Goal: Task Accomplishment & Management: Manage account settings

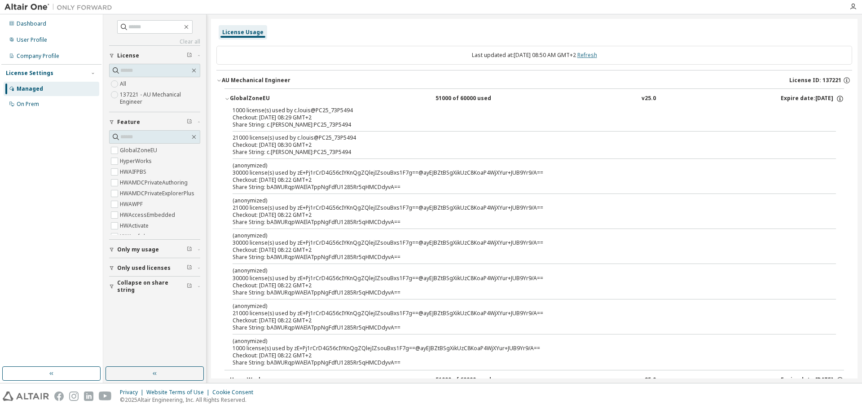
click at [597, 55] on link "Refresh" at bounding box center [587, 55] width 20 height 8
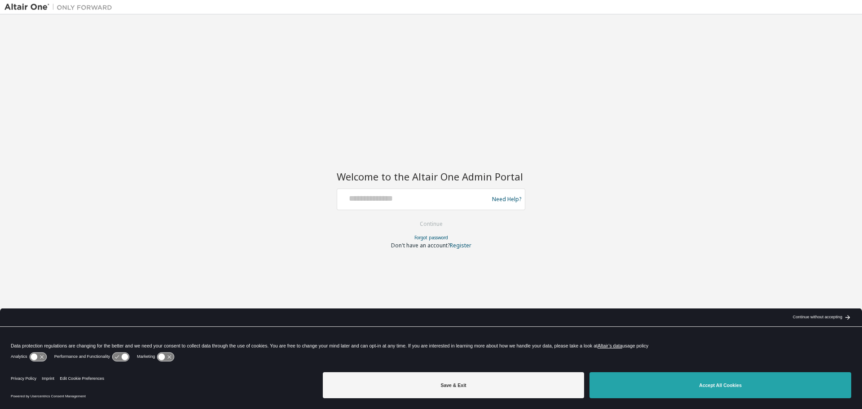
click at [681, 386] on button "Accept All Cookies" at bounding box center [720, 385] width 262 height 26
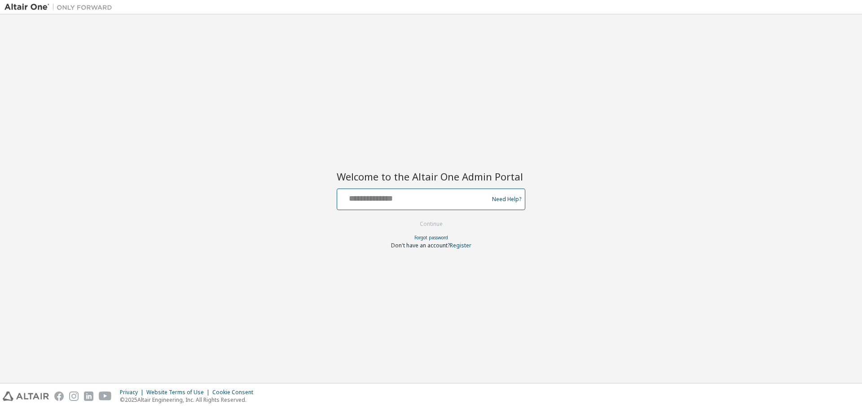
click at [421, 200] on input "text" at bounding box center [414, 197] width 147 height 13
type input "**********"
click at [436, 224] on button "Continue" at bounding box center [431, 223] width 42 height 13
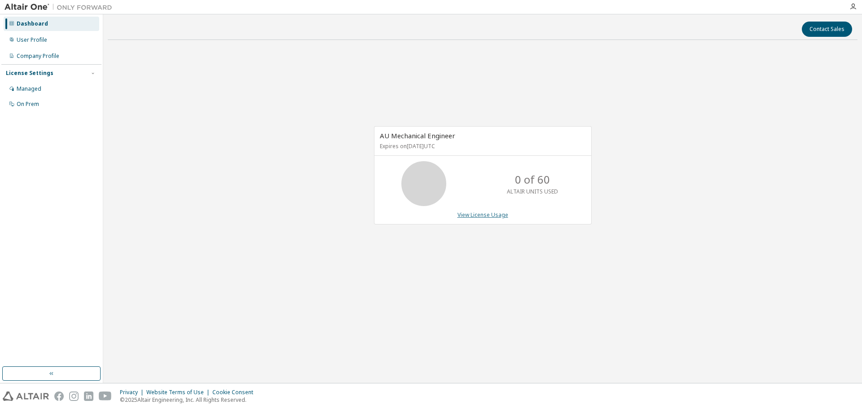
click at [487, 215] on link "View License Usage" at bounding box center [482, 215] width 51 height 8
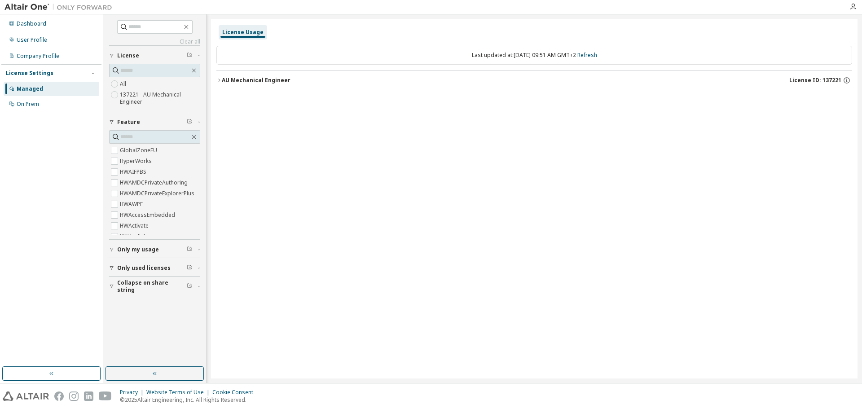
click at [262, 83] on div "AU Mechanical Engineer" at bounding box center [256, 80] width 69 height 7
